Goal: Task Accomplishment & Management: Use online tool/utility

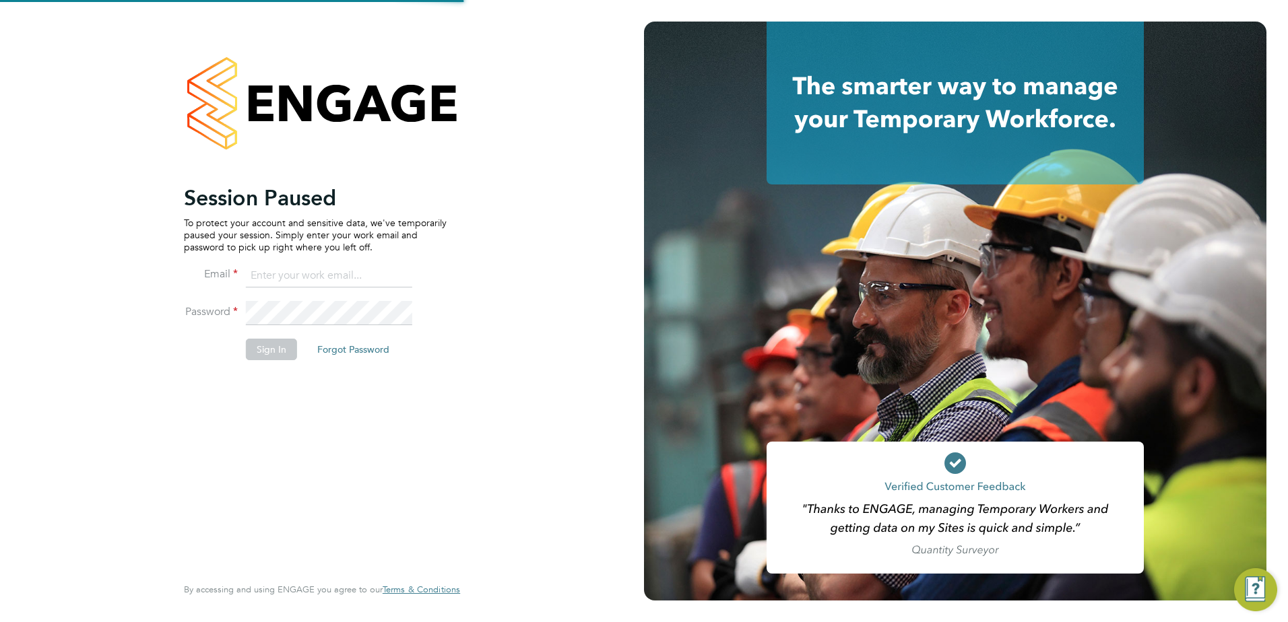
type input "jack.hall@vistry.co.uk"
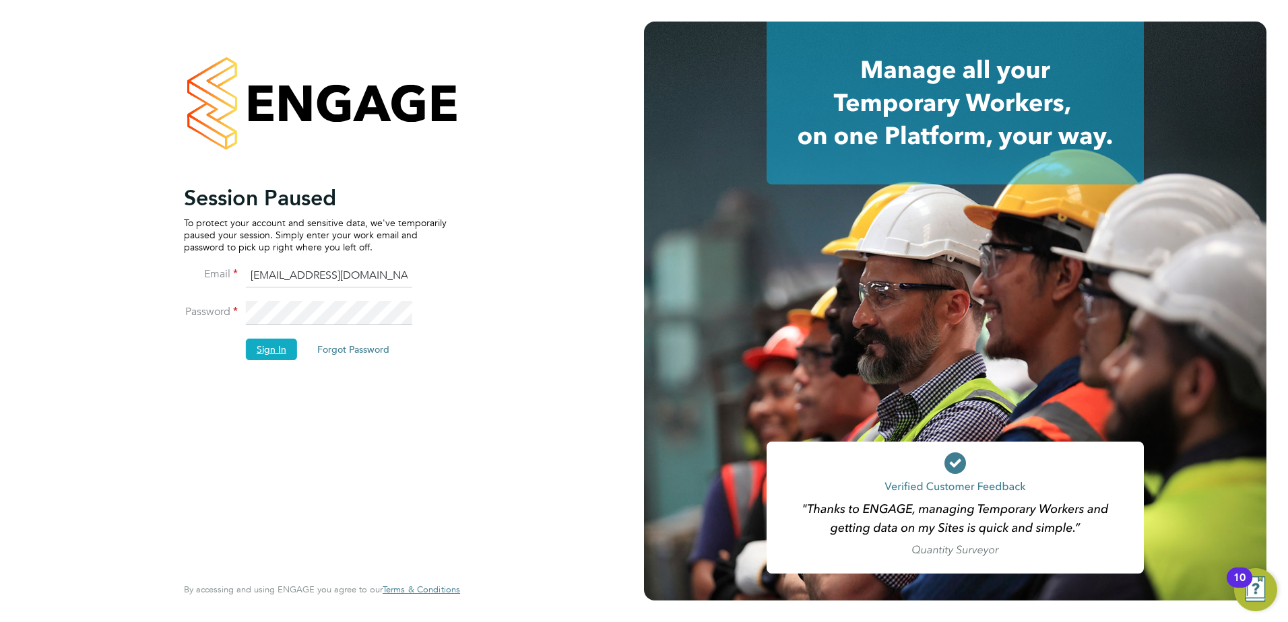
click at [272, 357] on button "Sign In" at bounding box center [271, 350] width 51 height 22
